Goal: Use online tool/utility: Utilize a website feature to perform a specific function

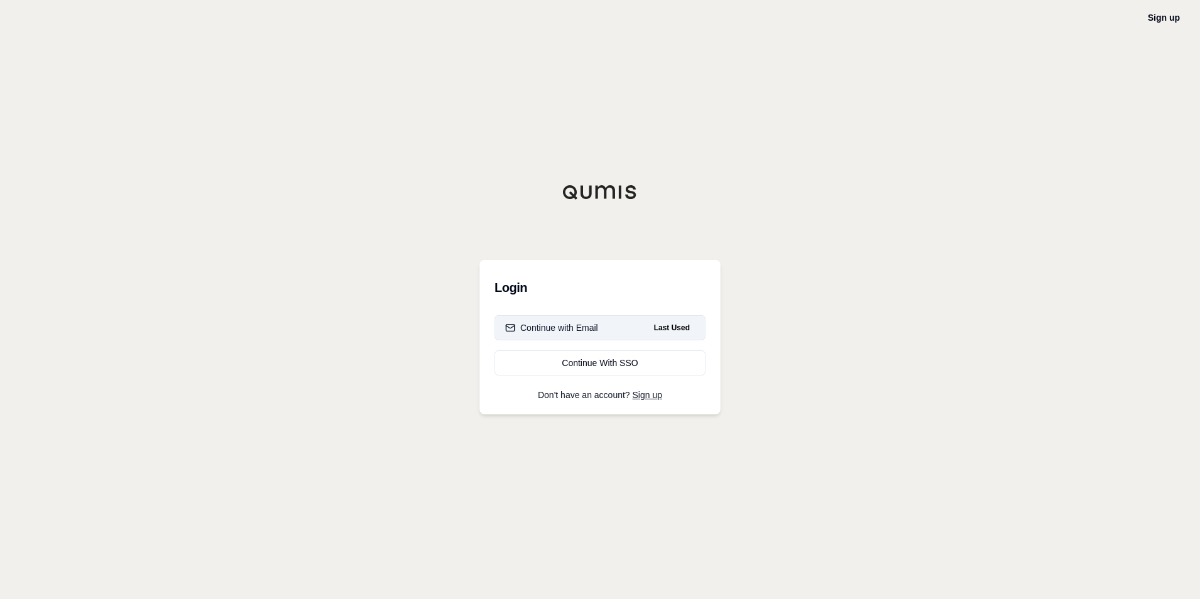
click at [650, 326] on span "Last Used" at bounding box center [672, 327] width 46 height 15
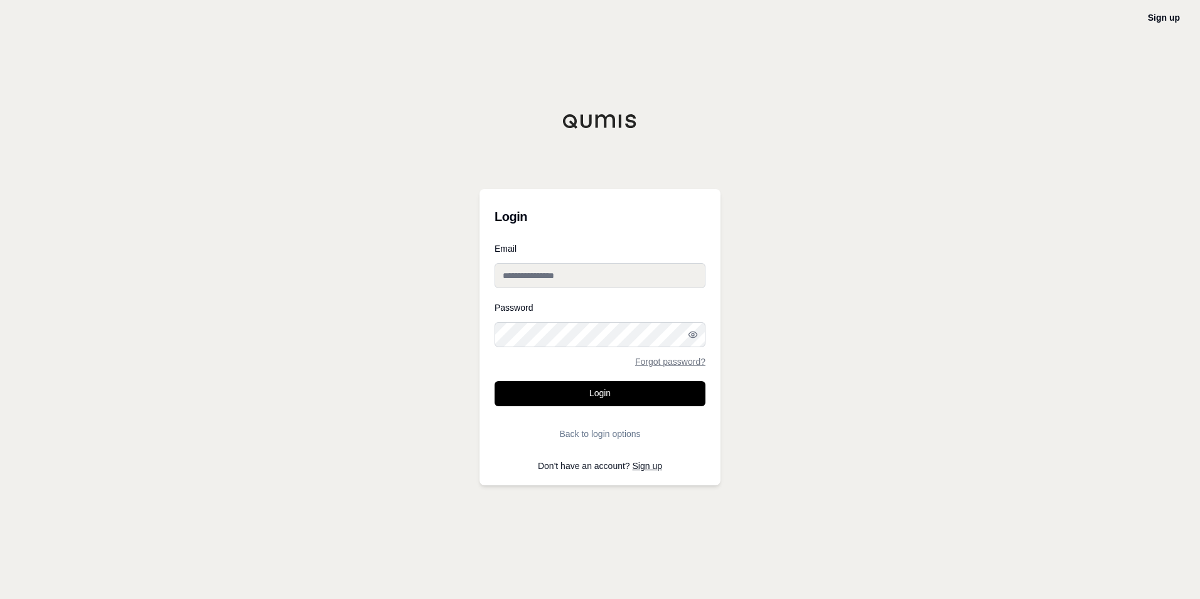
type input "**********"
click at [600, 392] on button "Login" at bounding box center [600, 393] width 211 height 25
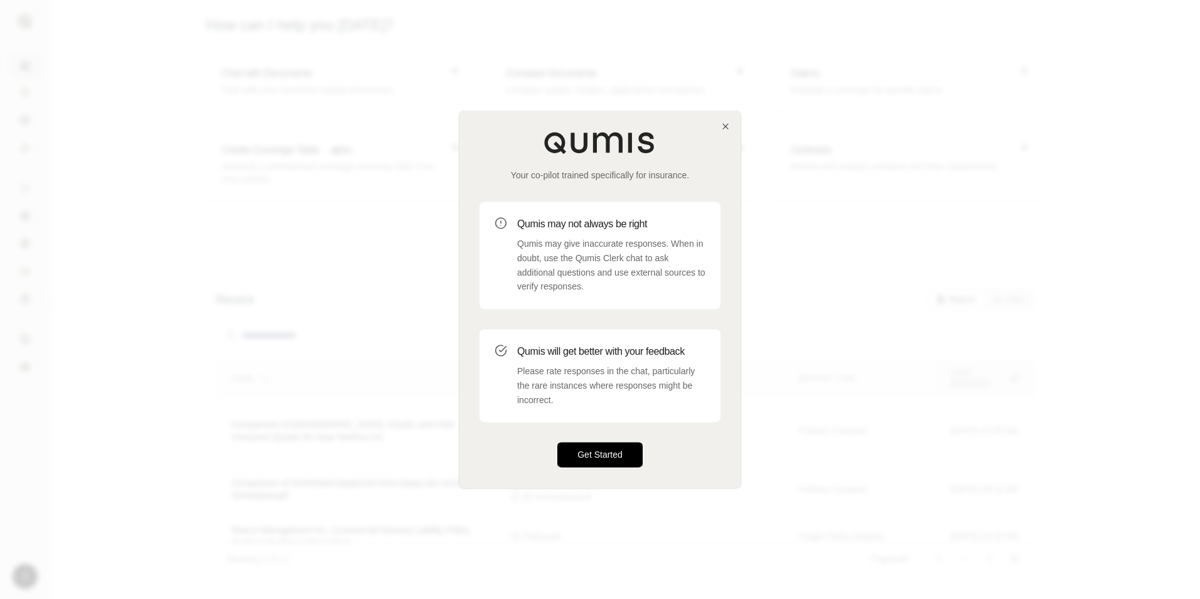
click at [603, 458] on button "Get Started" at bounding box center [599, 455] width 85 height 25
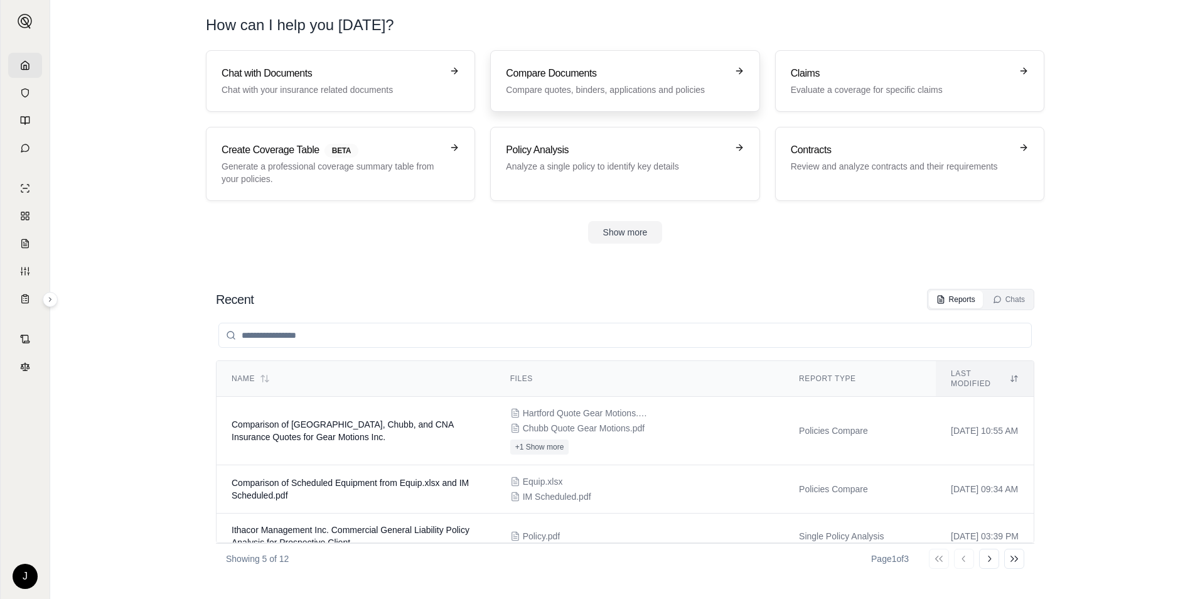
click at [647, 81] on div "Compare Documents Compare quotes, binders, applications and policies" at bounding box center [616, 81] width 220 height 30
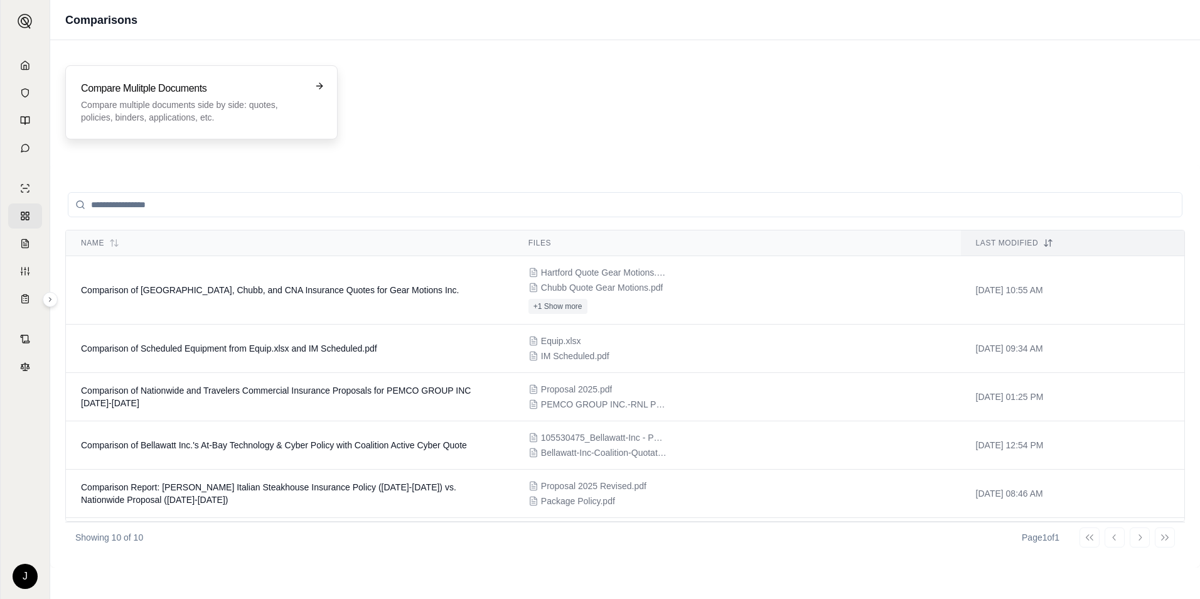
click at [267, 92] on h3 "Compare Mulitple Documents" at bounding box center [192, 88] width 223 height 15
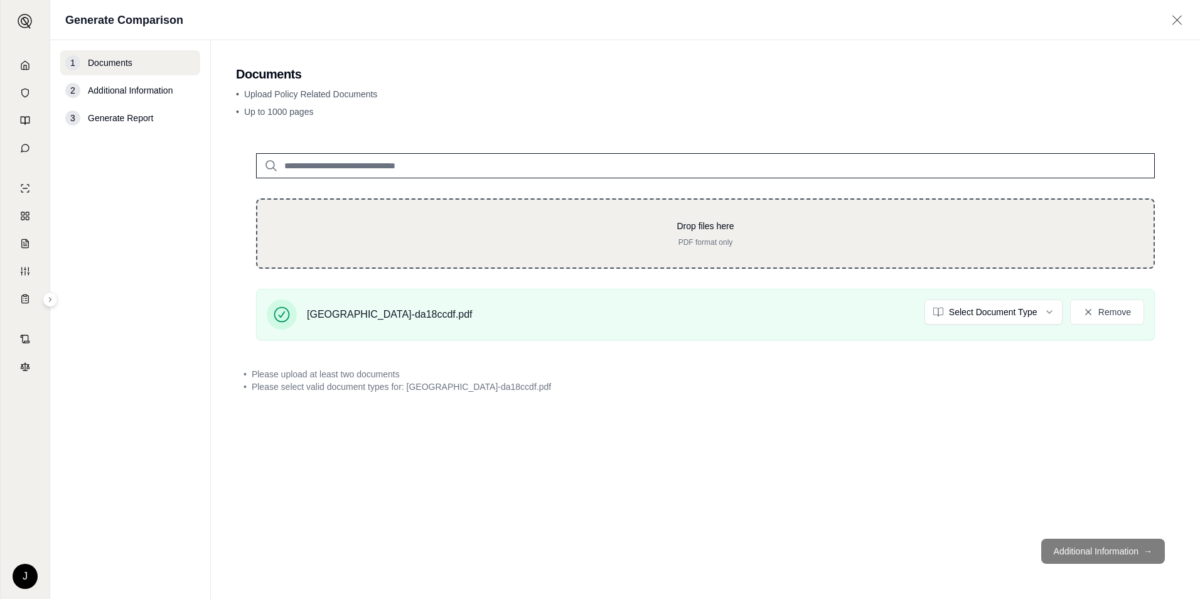
click at [571, 205] on div "Drop files here PDF format only" at bounding box center [705, 233] width 899 height 70
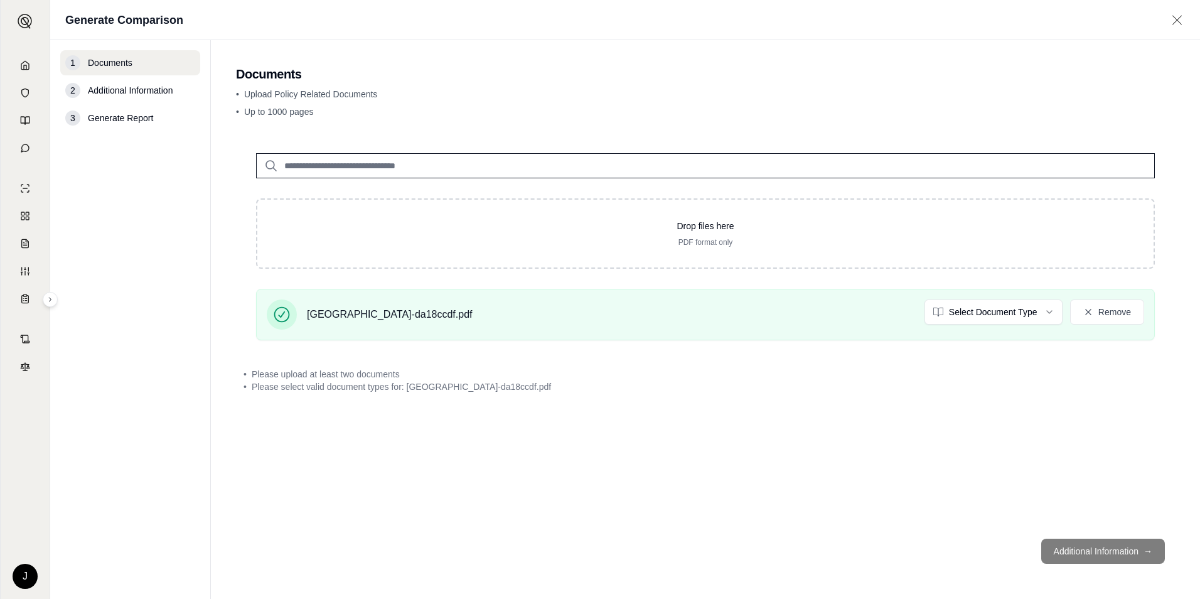
drag, startPoint x: 952, startPoint y: 244, endPoint x: 768, endPoint y: 423, distance: 257.5
click at [768, 424] on div "Drop files here PDF format only [GEOGRAPHIC_DATA]-da18ccdf.pdf Select Document …" at bounding box center [705, 331] width 939 height 396
drag, startPoint x: 499, startPoint y: 154, endPoint x: 434, endPoint y: 171, distance: 67.6
click at [434, 171] on input "search" at bounding box center [705, 165] width 899 height 25
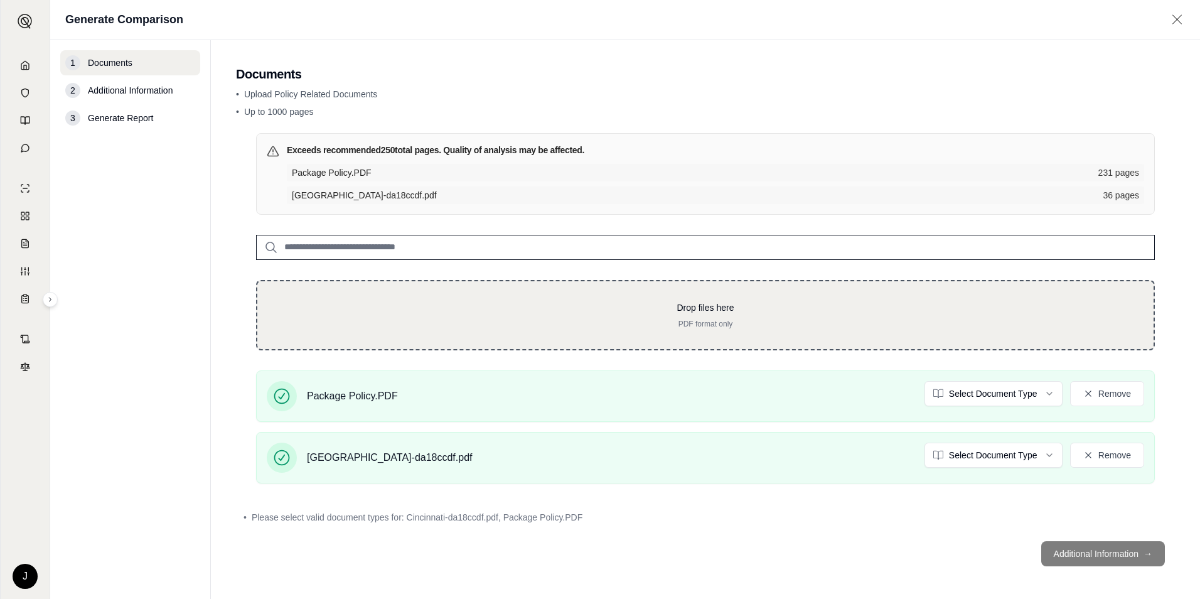
click at [695, 293] on div "Drop files here PDF format only" at bounding box center [705, 315] width 899 height 70
type input "**********"
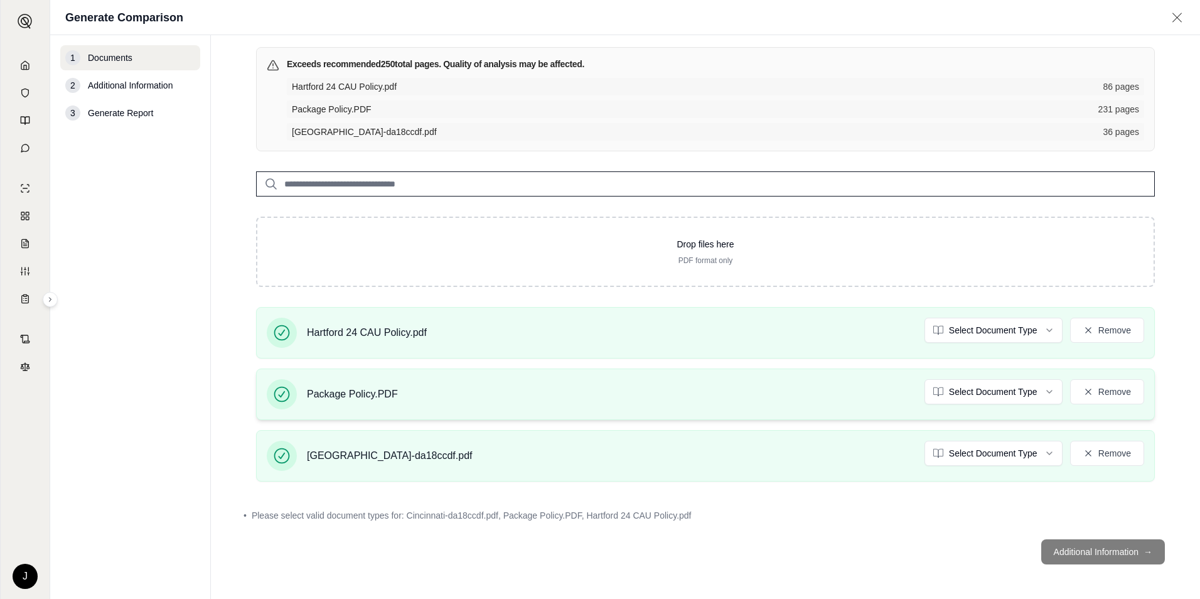
scroll to position [82, 0]
click at [1121, 545] on footer "Additional Information →" at bounding box center [705, 551] width 939 height 45
click at [1101, 331] on button "Remove" at bounding box center [1107, 329] width 74 height 25
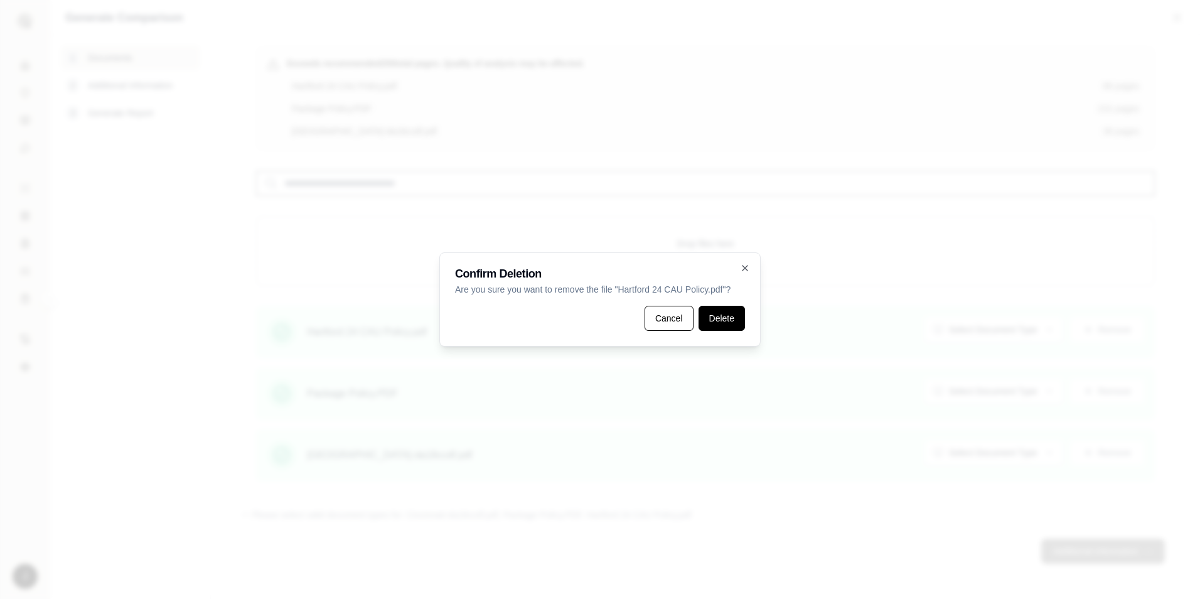
click at [727, 313] on button "Delete" at bounding box center [722, 318] width 46 height 25
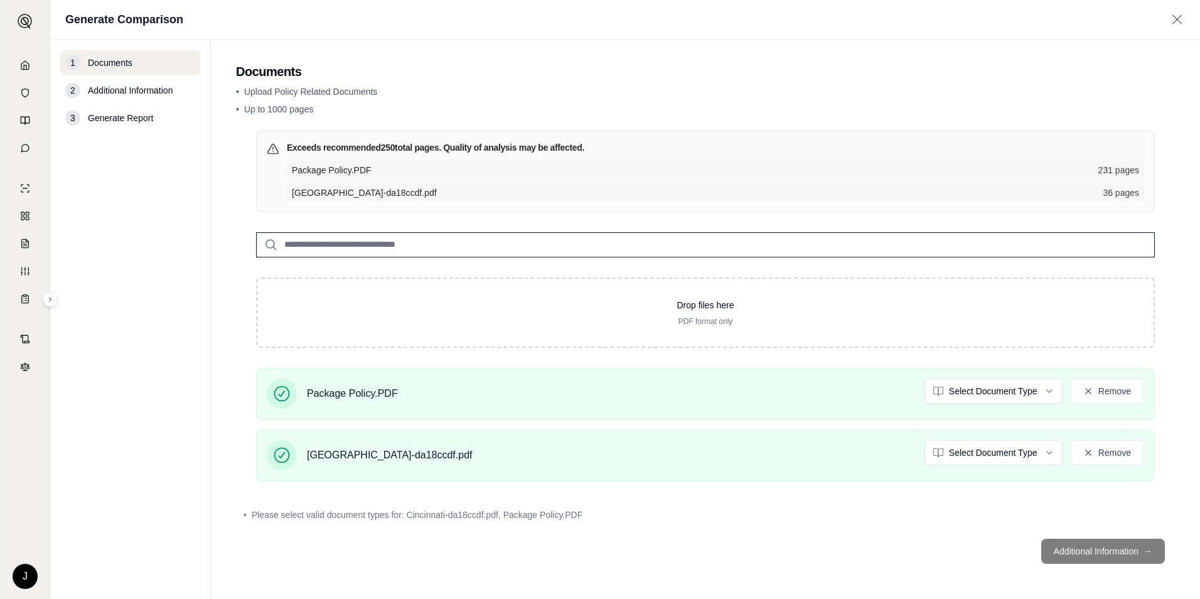
click at [1102, 552] on footer "Additional Information →" at bounding box center [705, 551] width 939 height 45
drag, startPoint x: 1102, startPoint y: 552, endPoint x: 852, endPoint y: 519, distance: 252.0
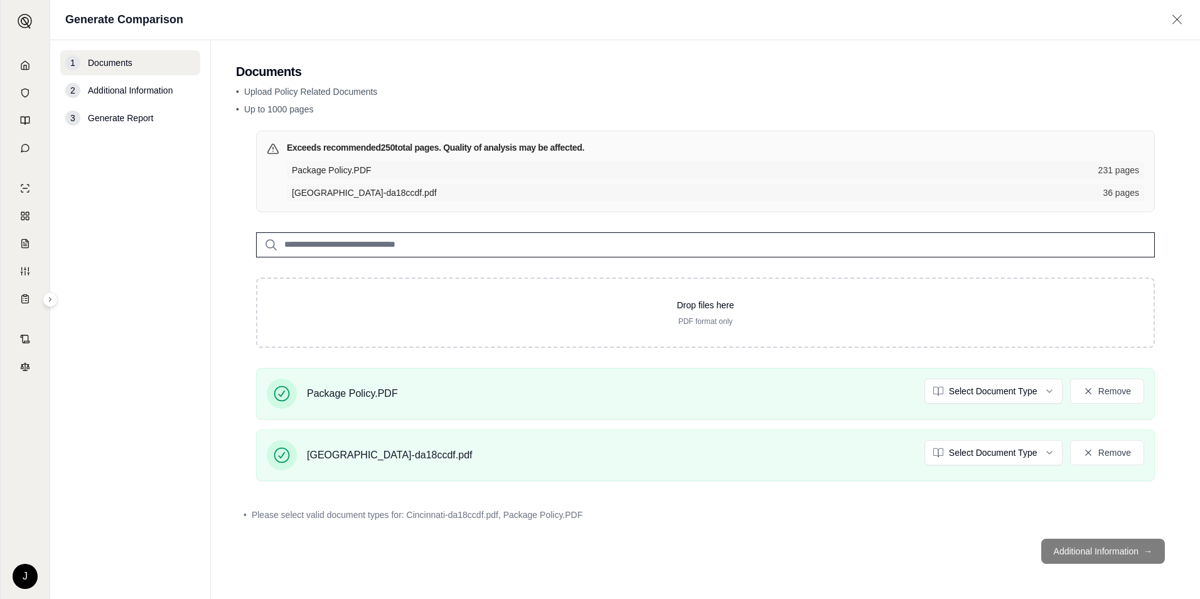
click at [852, 519] on div "• Please select valid document types for: [GEOGRAPHIC_DATA]-da18ccdf.pdf, Packa…" at bounding box center [706, 515] width 924 height 13
click at [155, 94] on span "Additional Information" at bounding box center [130, 90] width 85 height 13
click at [411, 236] on input "search" at bounding box center [705, 244] width 899 height 25
click at [1072, 550] on footer "Additional Information →" at bounding box center [705, 551] width 939 height 45
click at [1026, 452] on html "J Generate Comparison 1 Documents 2 Additional Information 3 Generate Report Do…" at bounding box center [600, 299] width 1200 height 599
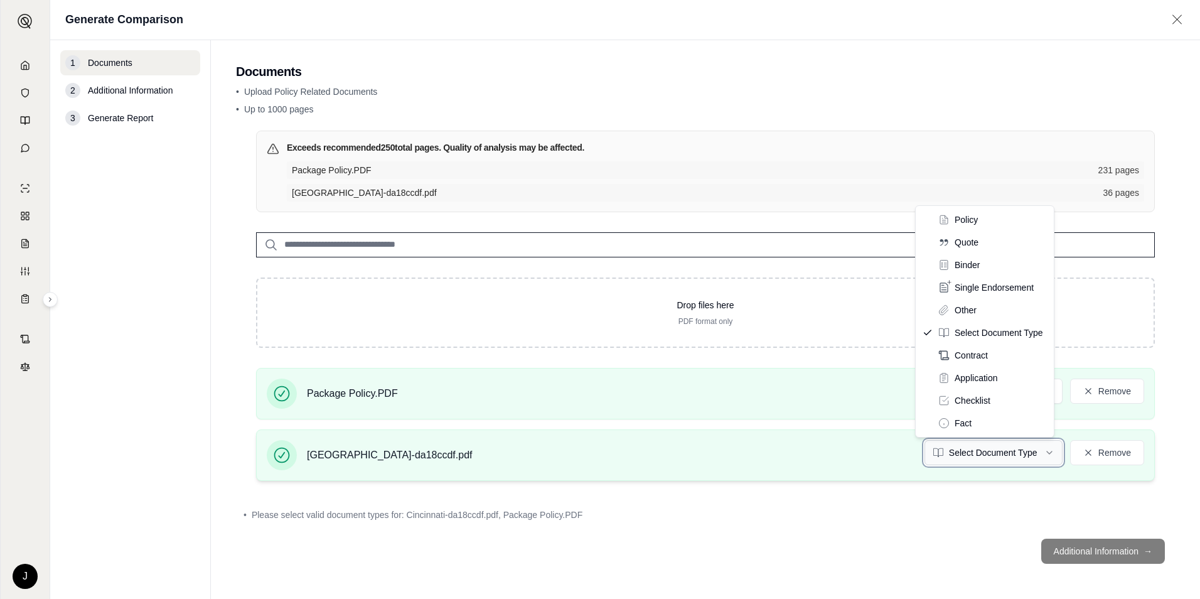
click at [1026, 452] on html "J Generate Comparison 1 Documents 2 Additional Information 3 Generate Report Do…" at bounding box center [600, 299] width 1200 height 599
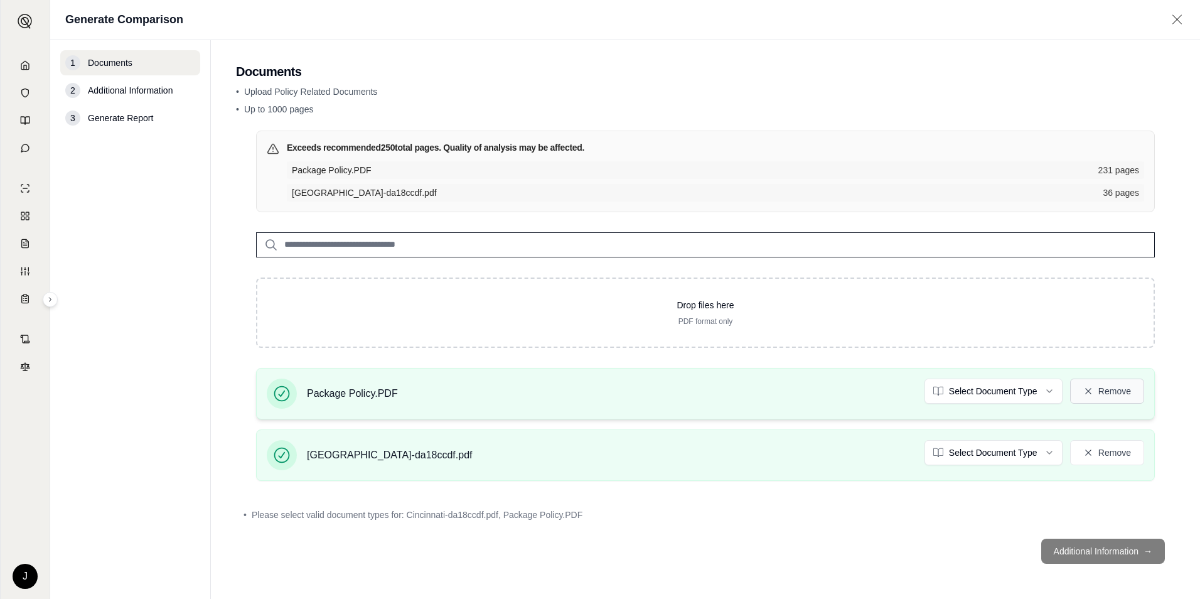
click at [1090, 392] on button "Remove" at bounding box center [1107, 391] width 74 height 25
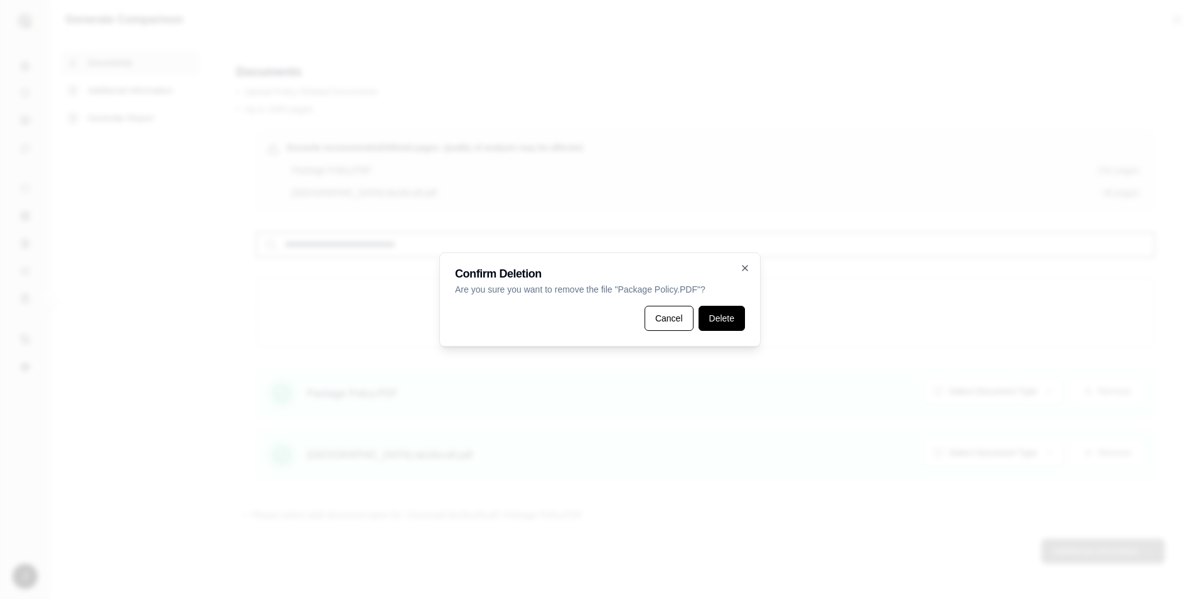
click at [740, 315] on button "Delete" at bounding box center [722, 318] width 46 height 25
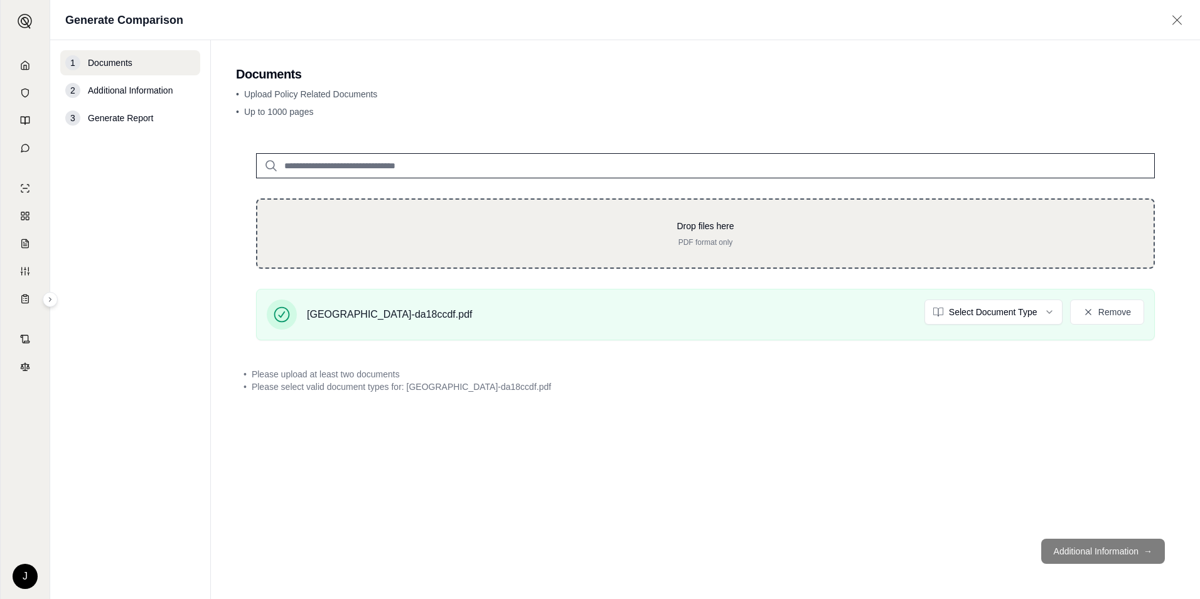
click at [662, 236] on div "Drop files here PDF format only" at bounding box center [705, 234] width 856 height 28
type input "**********"
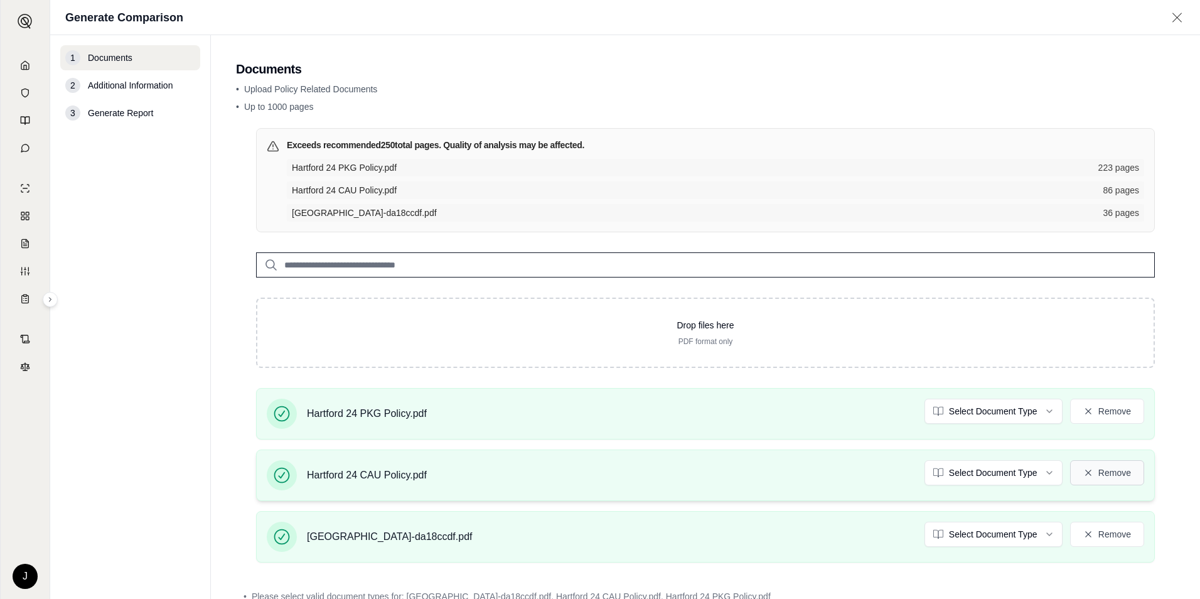
click at [1111, 475] on button "Remove" at bounding box center [1107, 472] width 74 height 25
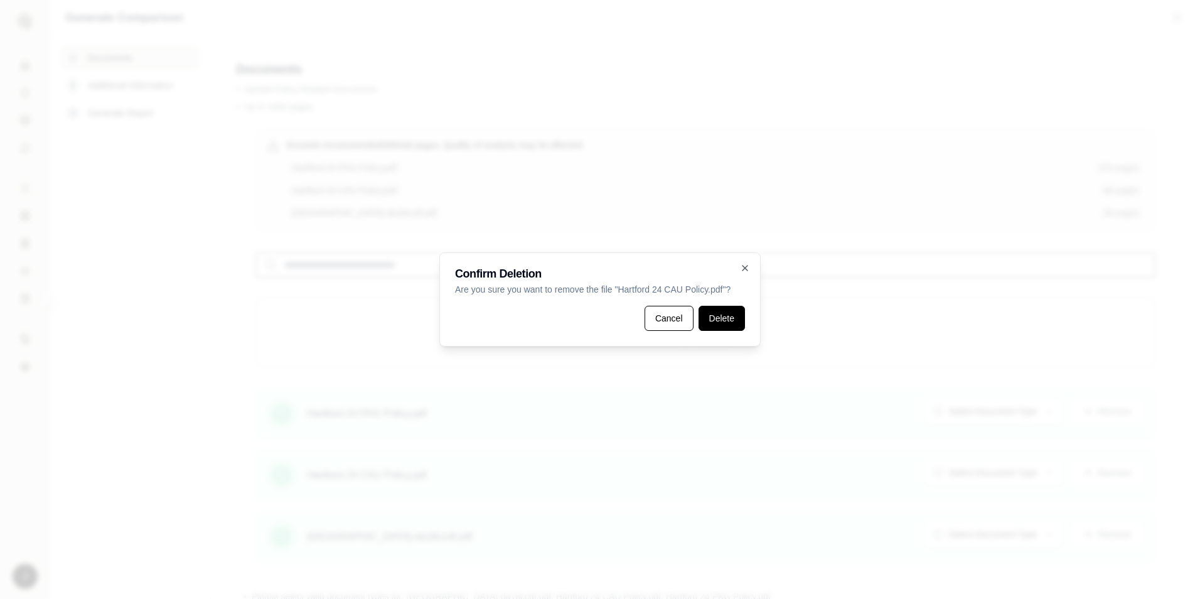
click at [731, 321] on button "Delete" at bounding box center [722, 318] width 46 height 25
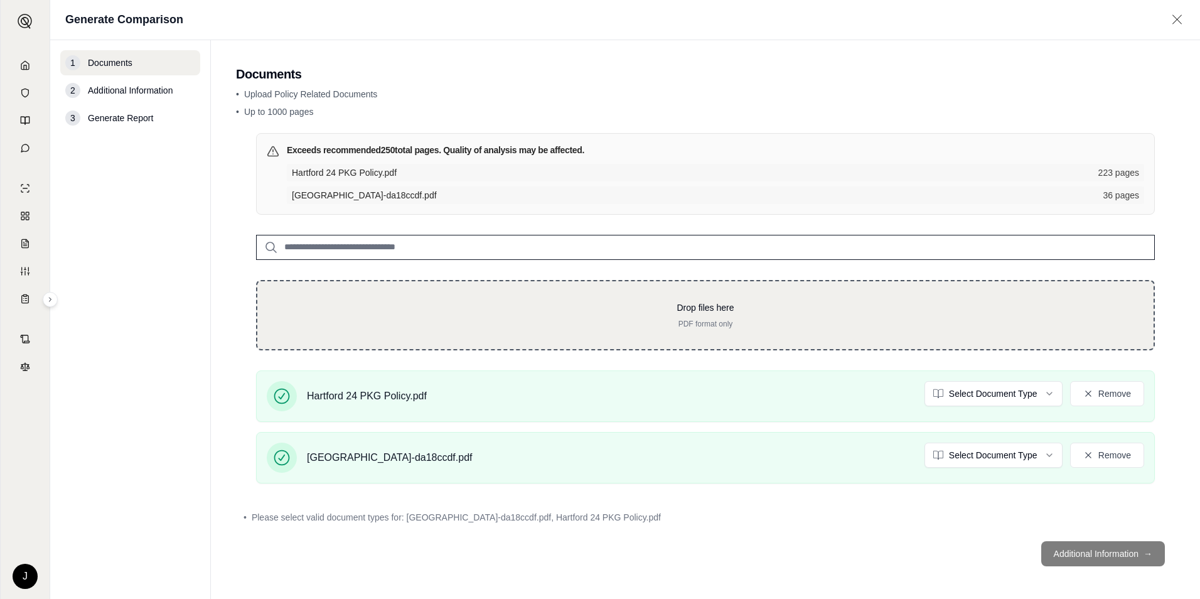
scroll to position [3, 0]
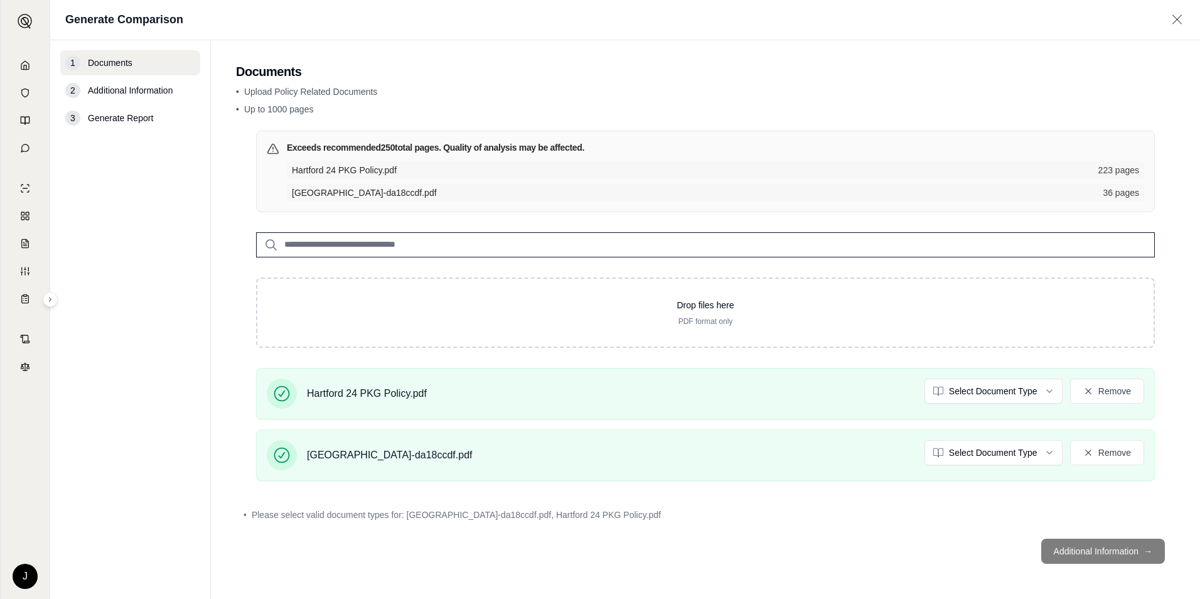
click at [1085, 548] on footer "Additional Information →" at bounding box center [705, 551] width 939 height 45
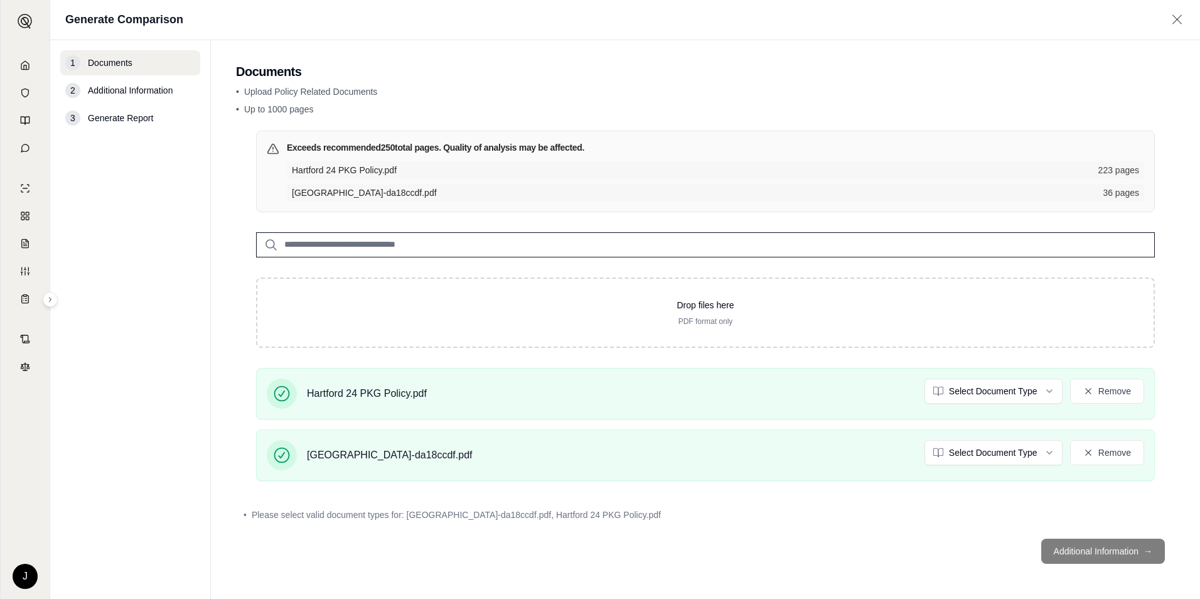
drag, startPoint x: 1085, startPoint y: 548, endPoint x: 876, endPoint y: 512, distance: 211.5
click at [876, 512] on div "• Please select valid document types for: [GEOGRAPHIC_DATA]-da18ccdf.pdf, Hartf…" at bounding box center [706, 515] width 924 height 13
click at [1102, 558] on footer "Additional Information →" at bounding box center [705, 551] width 939 height 45
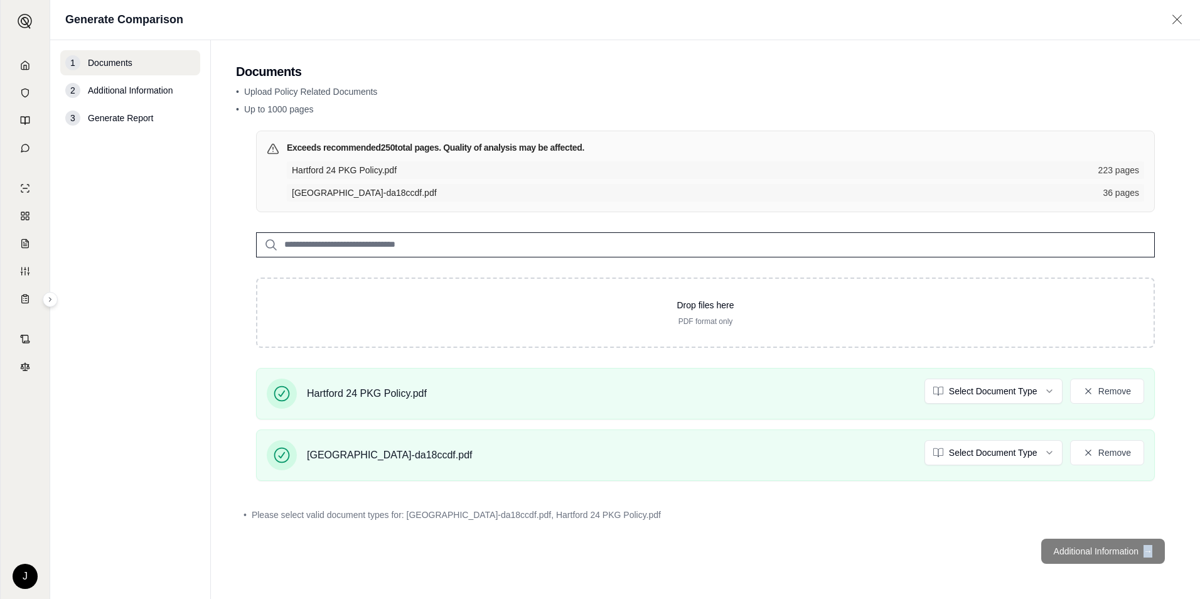
drag, startPoint x: 293, startPoint y: 146, endPoint x: 621, endPoint y: 144, distance: 327.7
click at [621, 144] on div "Exceeds recommended 250 total pages. Quality of analysis may be affected." at bounding box center [716, 147] width 858 height 13
drag, startPoint x: 621, startPoint y: 144, endPoint x: 588, endPoint y: 197, distance: 62.9
click at [588, 197] on span "[GEOGRAPHIC_DATA]-da18ccdf.pdf" at bounding box center [694, 192] width 804 height 13
click at [1118, 161] on div "Hartford 24 PKG Policy.pdf 223 pages" at bounding box center [716, 170] width 858 height 18
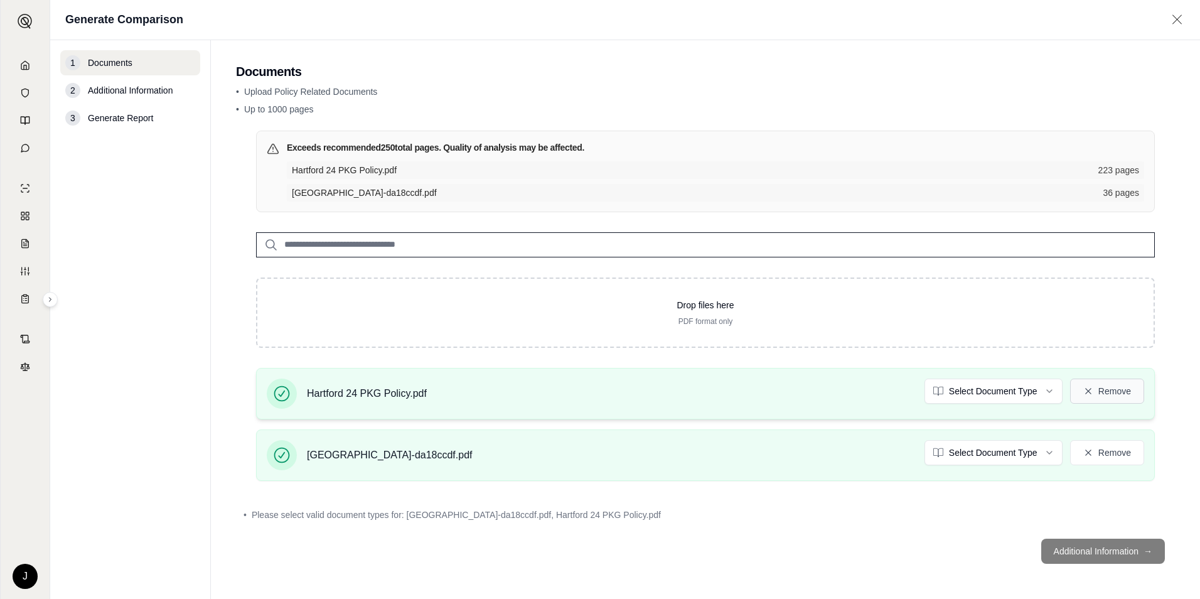
click at [1101, 392] on button "Remove" at bounding box center [1107, 391] width 74 height 25
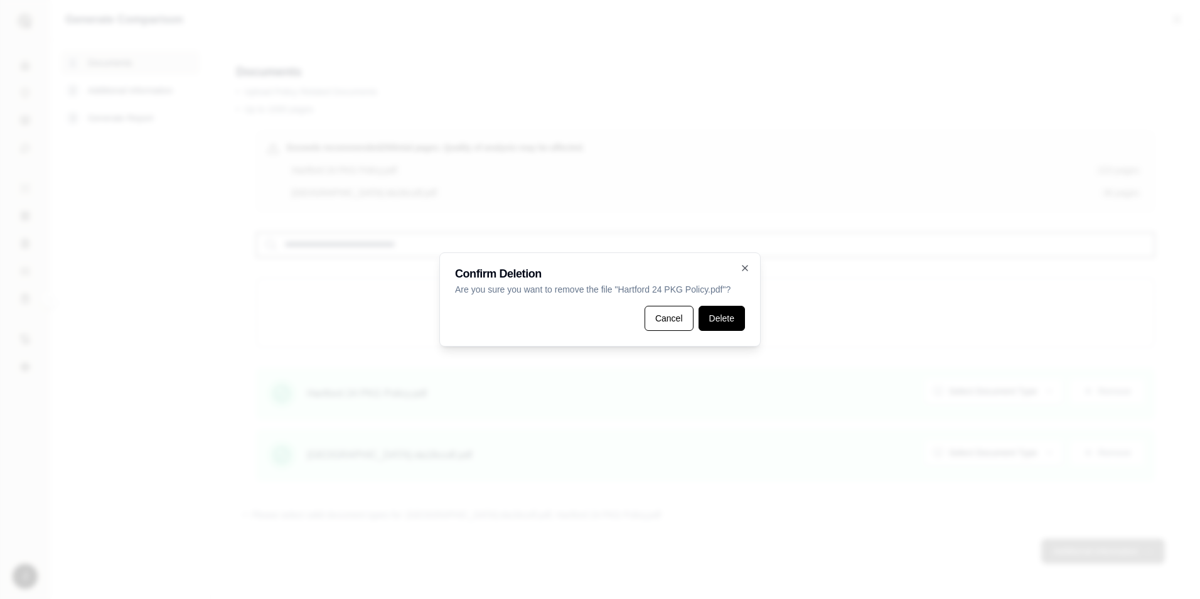
click at [718, 316] on button "Delete" at bounding box center [722, 318] width 46 height 25
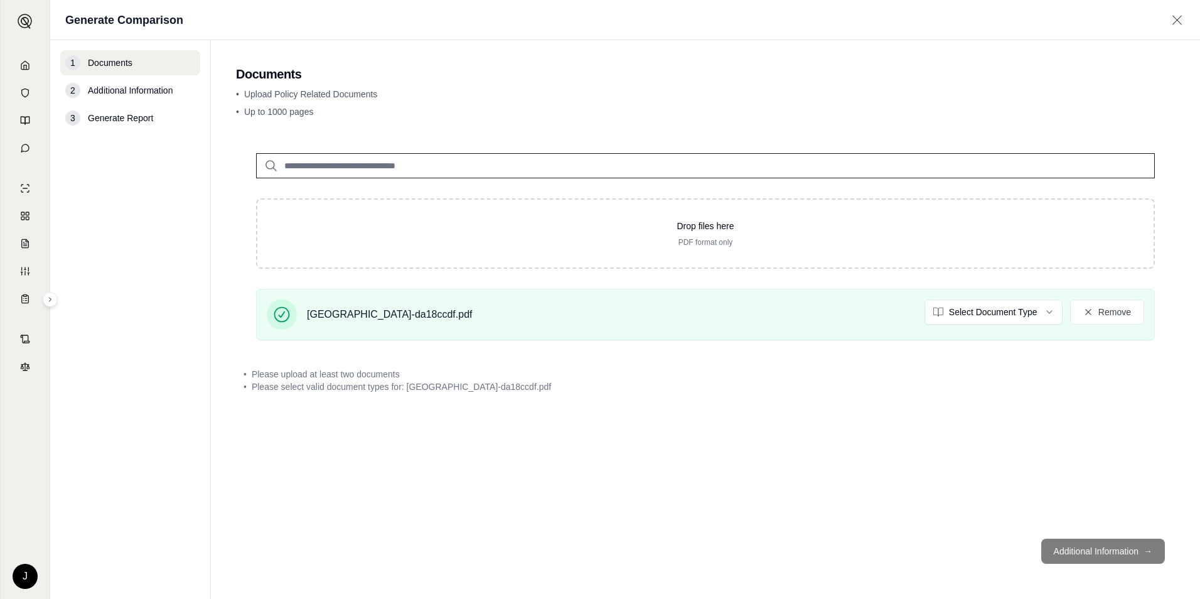
scroll to position [0, 0]
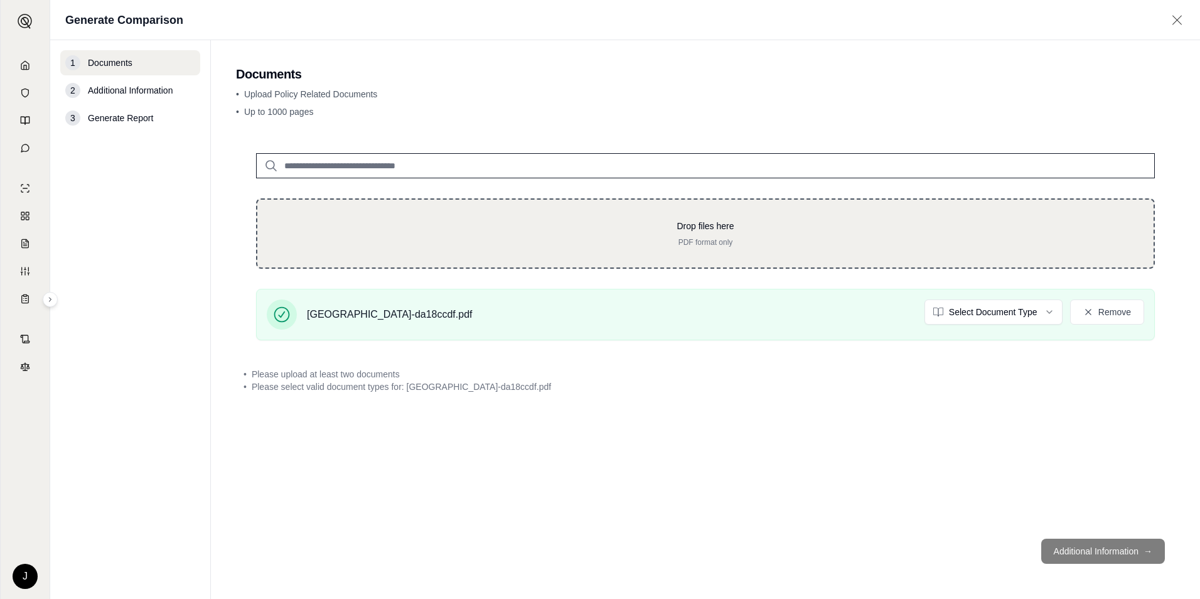
click at [704, 222] on p "Drop files here" at bounding box center [705, 226] width 856 height 13
type input "**********"
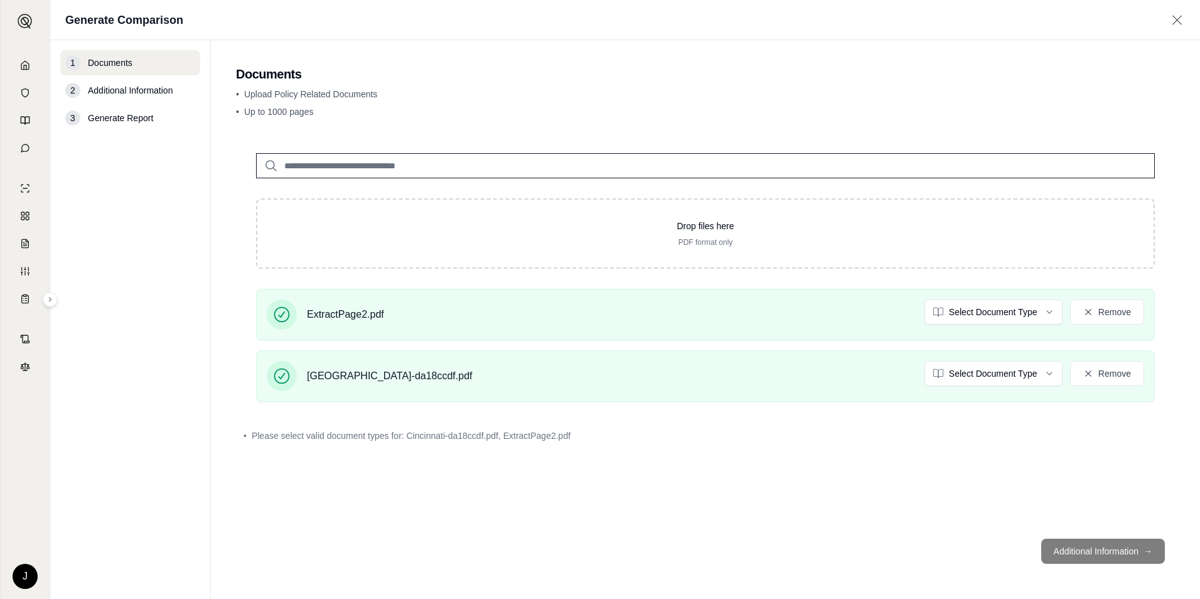
click at [1121, 551] on footer "Additional Information →" at bounding box center [705, 551] width 939 height 45
click at [1036, 315] on html "J Generate Comparison 1 Documents 2 Additional Information 3 Generate Report Do…" at bounding box center [600, 299] width 1200 height 599
click at [1024, 377] on html "J Generate Comparison 1 Documents 2 Additional Information 3 Generate Report Do…" at bounding box center [600, 299] width 1200 height 599
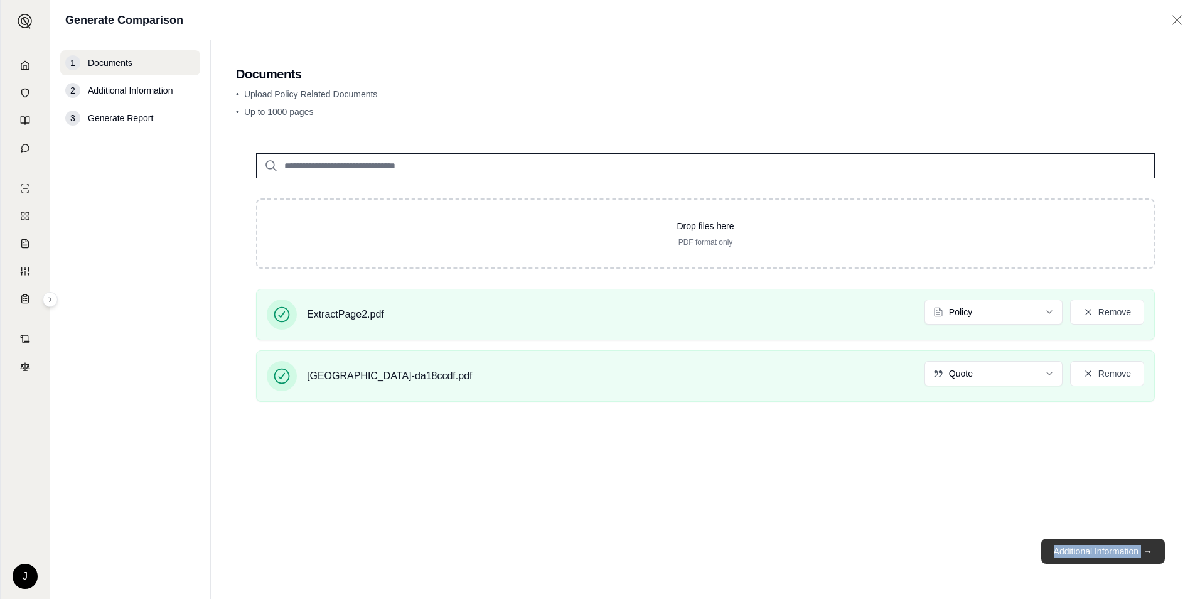
click at [1124, 549] on button "Additional Information →" at bounding box center [1104, 551] width 124 height 25
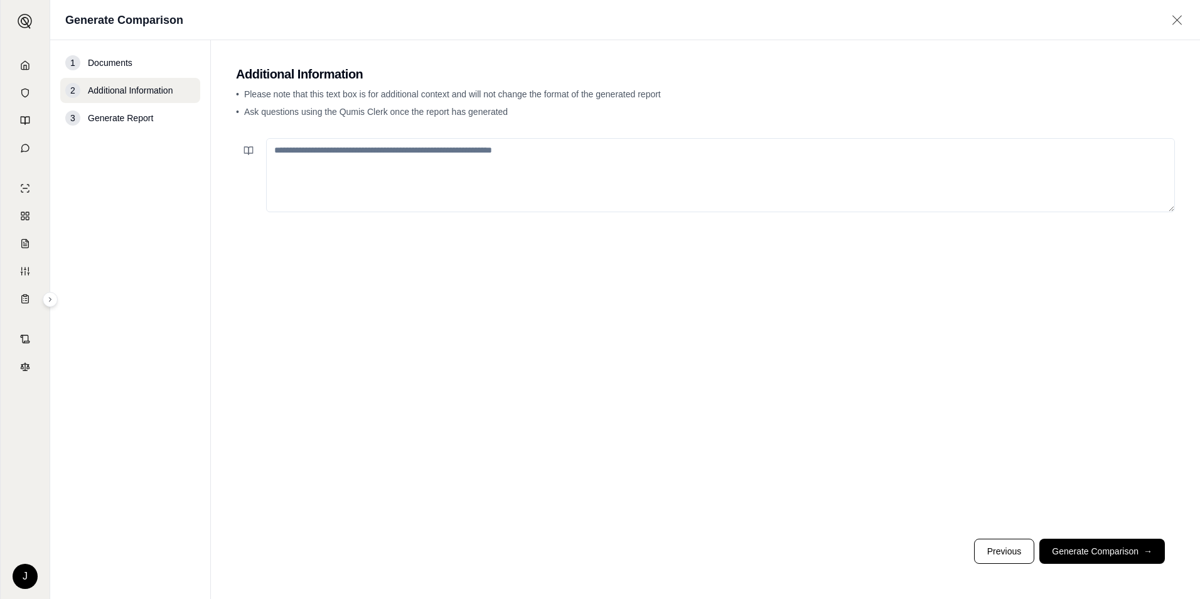
click at [466, 169] on textarea at bounding box center [720, 175] width 909 height 74
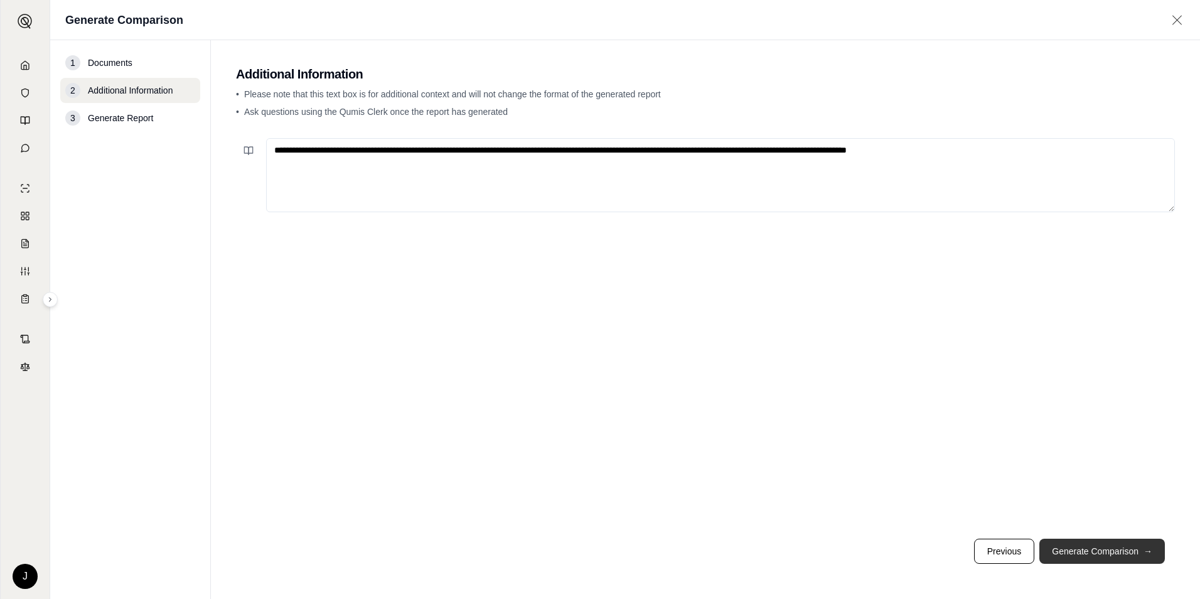
type textarea "**********"
click at [1099, 547] on button "Generate Comparison →" at bounding box center [1103, 551] width 126 height 25
